Goal: Navigation & Orientation: Understand site structure

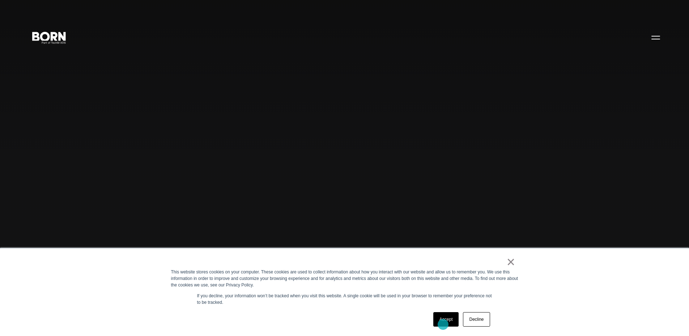
click at [443, 324] on link "Accept" at bounding box center [446, 319] width 26 height 14
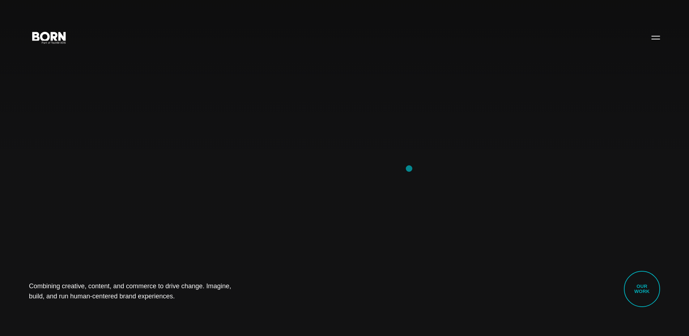
drag, startPoint x: 320, startPoint y: 167, endPoint x: 409, endPoint y: 168, distance: 89.3
click at [409, 168] on div "Combining creative, content, and commerce to drive change. Imagine, build, and …" at bounding box center [344, 168] width 689 height 336
click at [647, 290] on link "Our Work" at bounding box center [642, 289] width 36 height 36
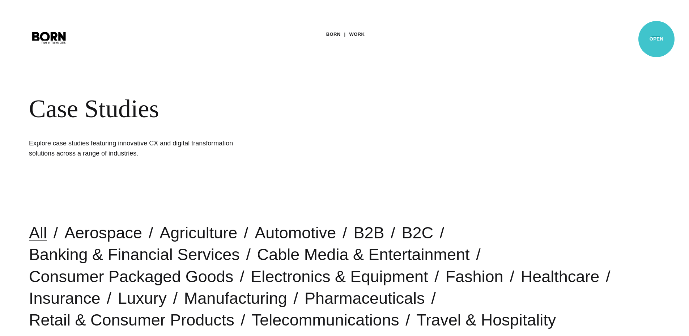
click at [656, 39] on button "Primary Menu" at bounding box center [655, 37] width 17 height 15
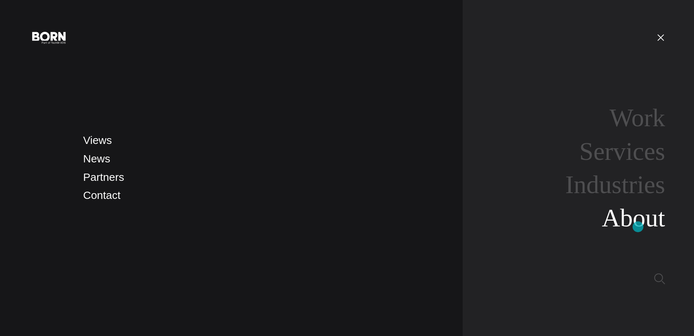
click at [638, 227] on link "About" at bounding box center [633, 218] width 63 height 28
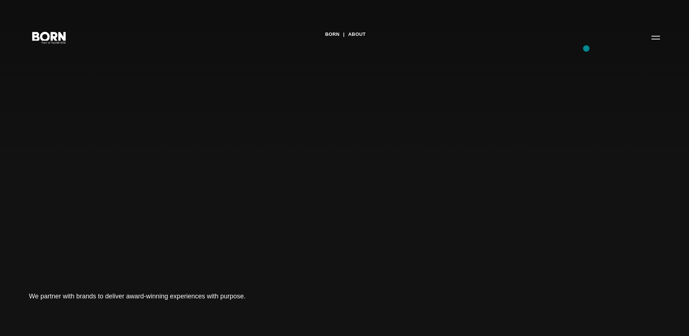
drag, startPoint x: 674, startPoint y: 128, endPoint x: 586, endPoint y: 49, distance: 118.3
click at [586, 49] on div "BORN About Tech Mahindra We partner with brands to deliver award-winning experi…" at bounding box center [344, 168] width 689 height 336
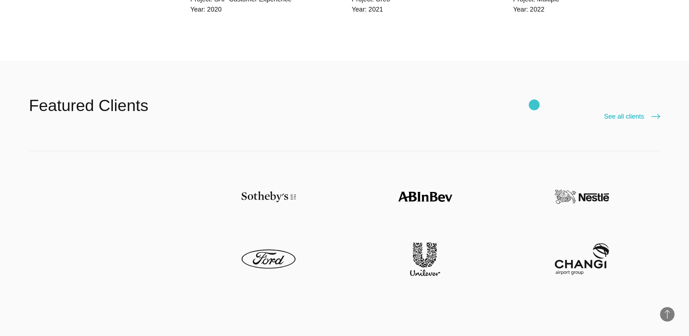
scroll to position [1880, 0]
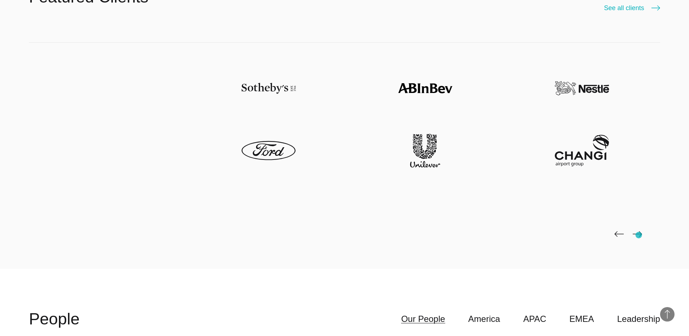
click at [638, 235] on img at bounding box center [636, 234] width 9 height 6
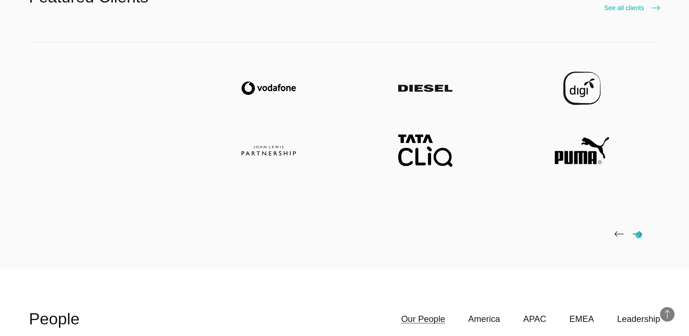
click at [638, 235] on img at bounding box center [636, 234] width 9 height 6
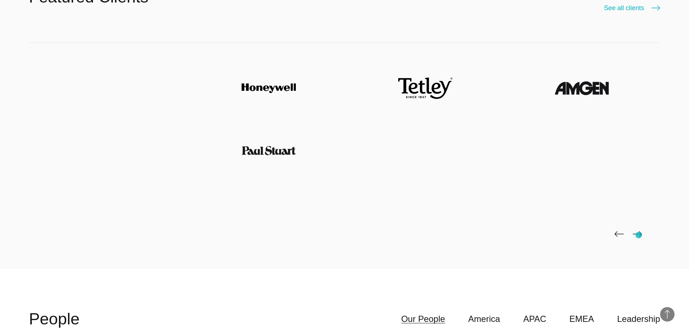
click at [638, 235] on img at bounding box center [636, 234] width 9 height 6
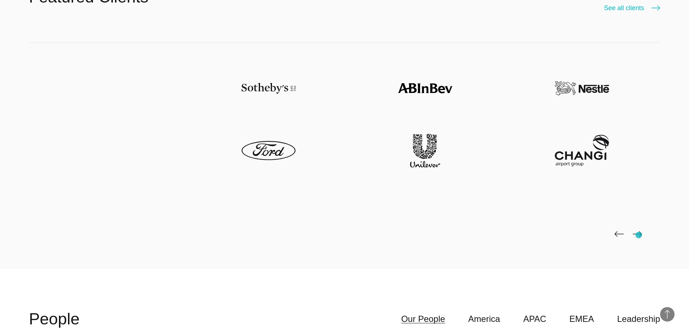
click at [638, 235] on img at bounding box center [636, 234] width 9 height 6
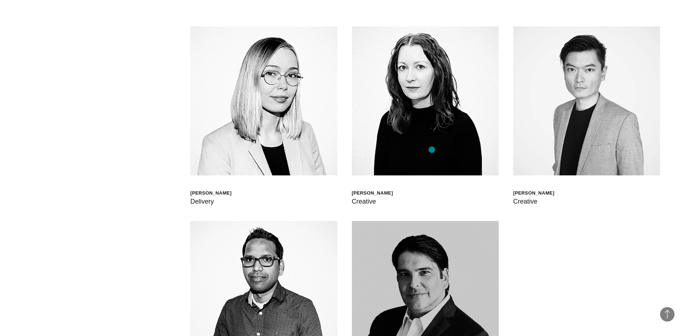
scroll to position [2386, 0]
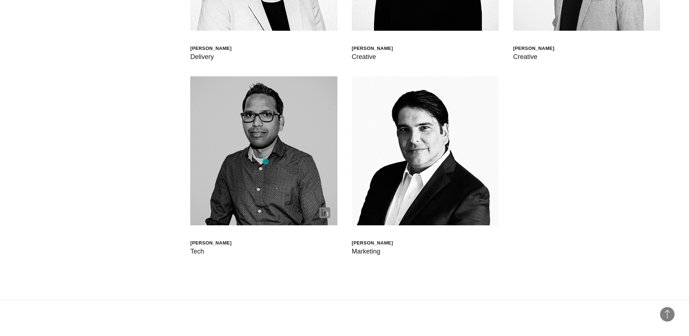
click at [265, 161] on img at bounding box center [263, 150] width 147 height 149
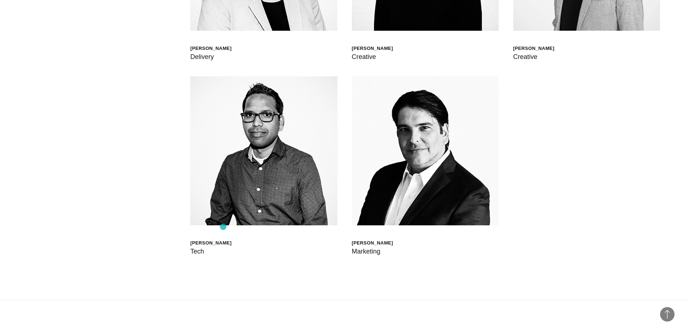
click at [223, 227] on div "[PERSON_NAME] Tech" at bounding box center [263, 166] width 147 height 180
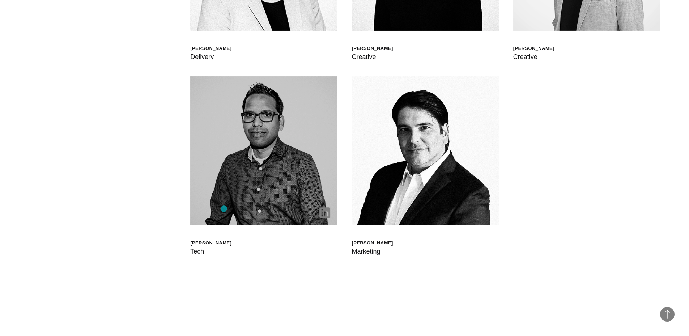
click at [224, 209] on img at bounding box center [263, 150] width 147 height 149
click at [332, 213] on div at bounding box center [322, 210] width 29 height 30
click at [327, 213] on img at bounding box center [324, 212] width 11 height 11
